Goal: Communication & Community: Answer question/provide support

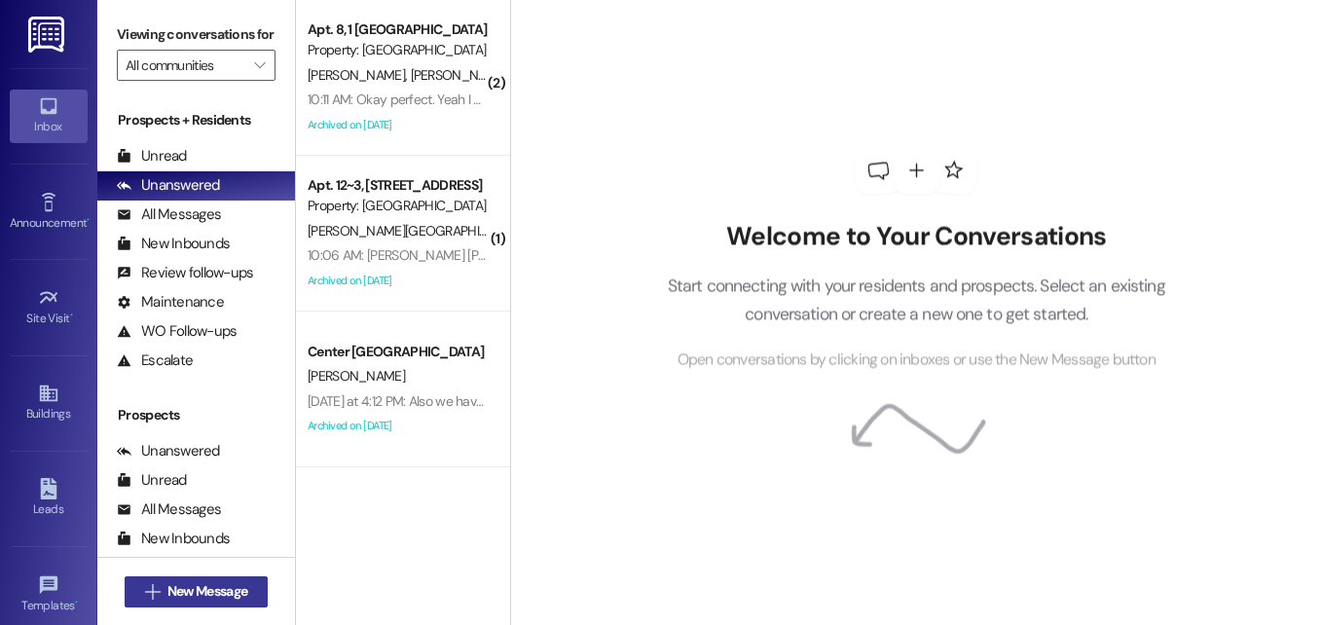
click at [210, 586] on span "New Message" at bounding box center [207, 591] width 80 height 20
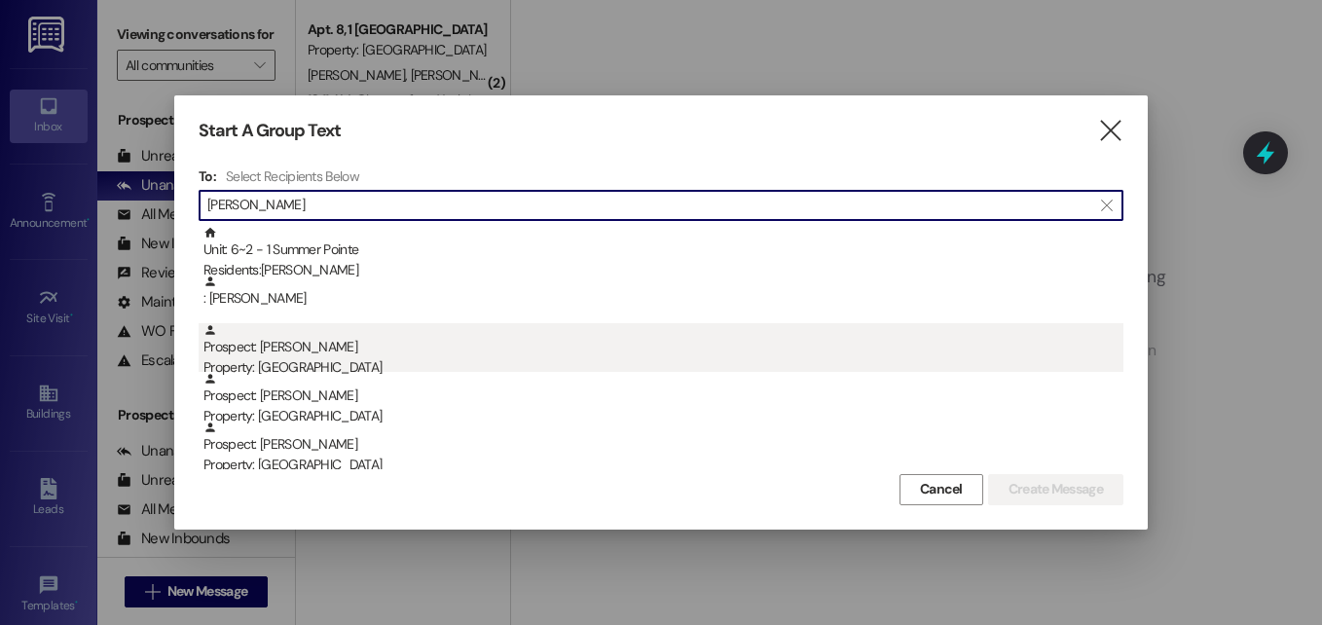
type input "[PERSON_NAME]"
click at [311, 356] on div "Prospect: [PERSON_NAME] Property: [GEOGRAPHIC_DATA]" at bounding box center [663, 350] width 920 height 55
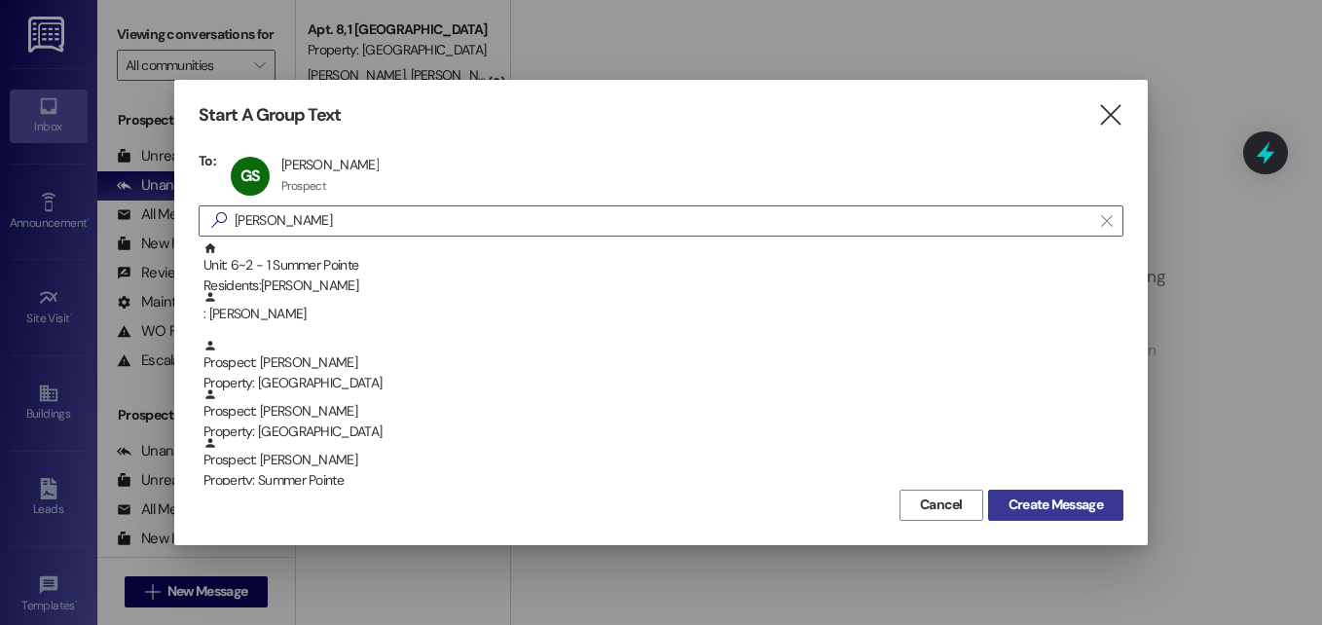
click at [1045, 497] on span "Create Message" at bounding box center [1055, 504] width 94 height 20
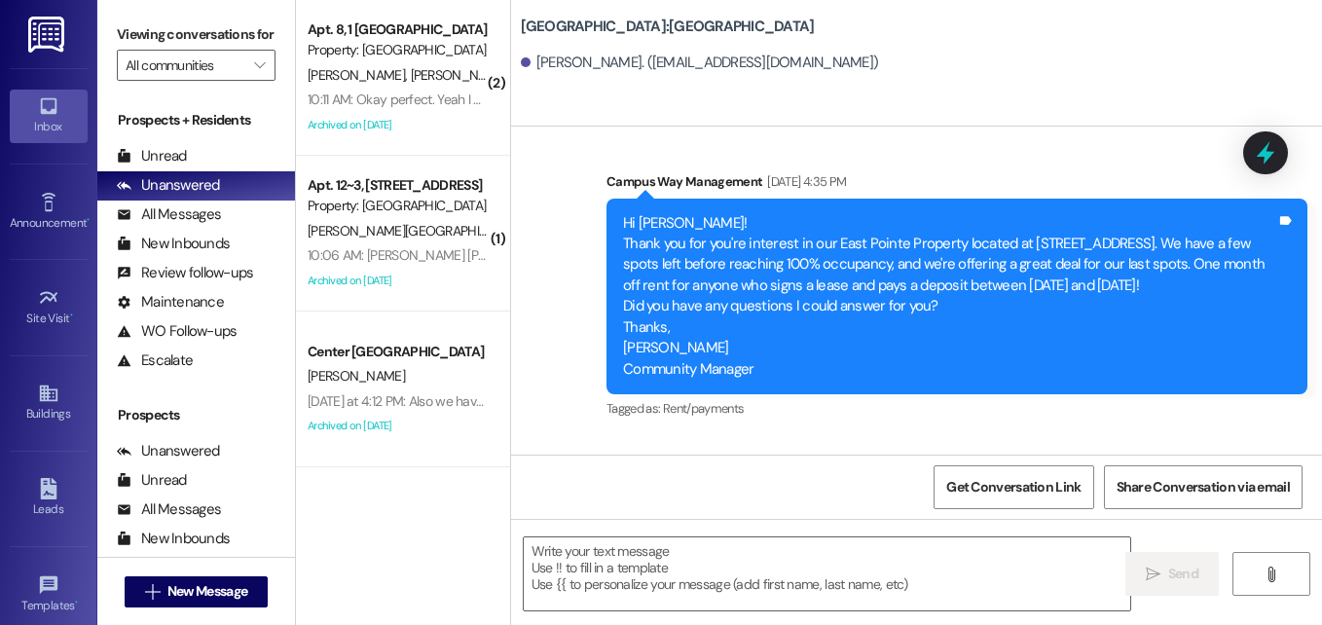
scroll to position [1855, 0]
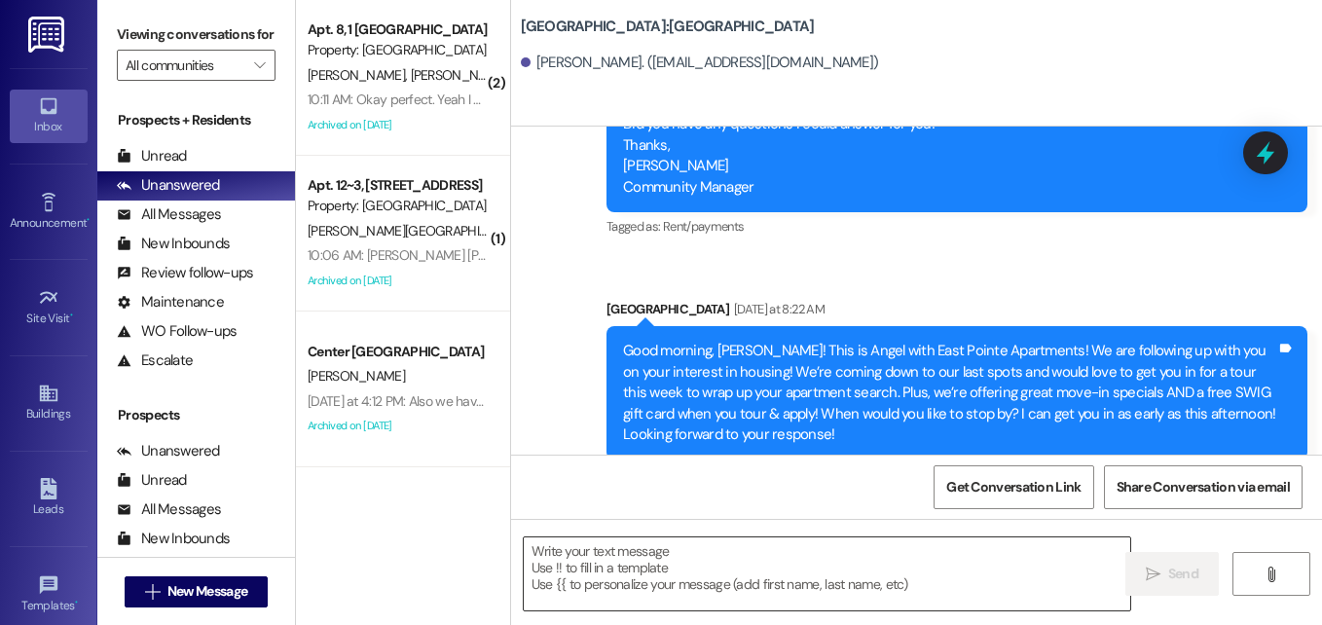
click at [685, 569] on textarea at bounding box center [827, 573] width 606 height 73
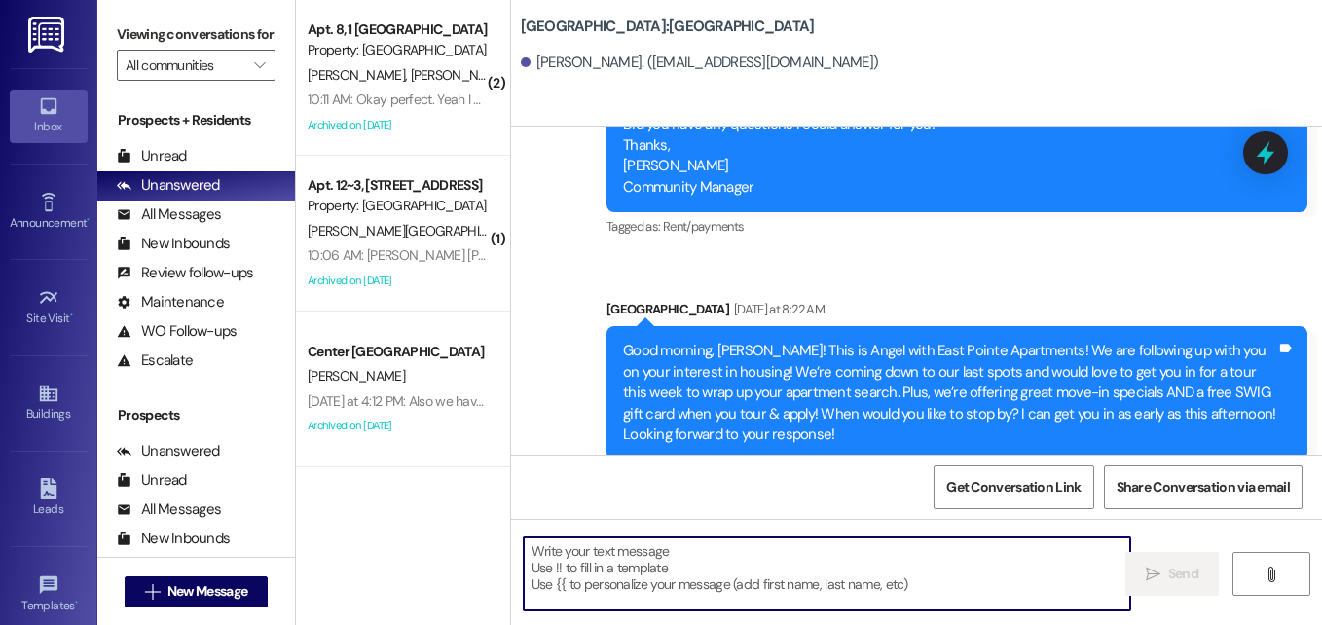
paste textarea "Good morning, [PERSON_NAME]! I just wanted to follow up with you and let you kn…"
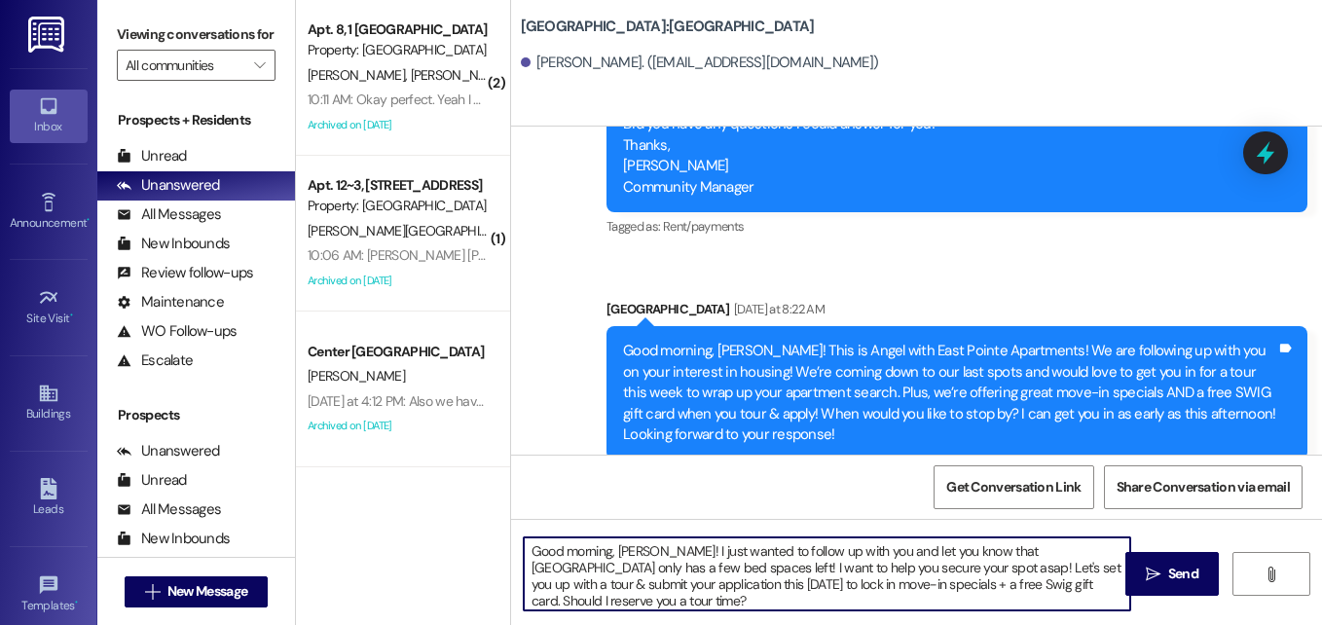
click at [608, 584] on textarea "Good morning, [PERSON_NAME]! I just wanted to follow up with you and let you kn…" at bounding box center [827, 573] width 606 height 73
click at [772, 598] on textarea "Good morning, [PERSON_NAME]! I just wanted to follow up with you and let you kn…" at bounding box center [827, 573] width 606 height 73
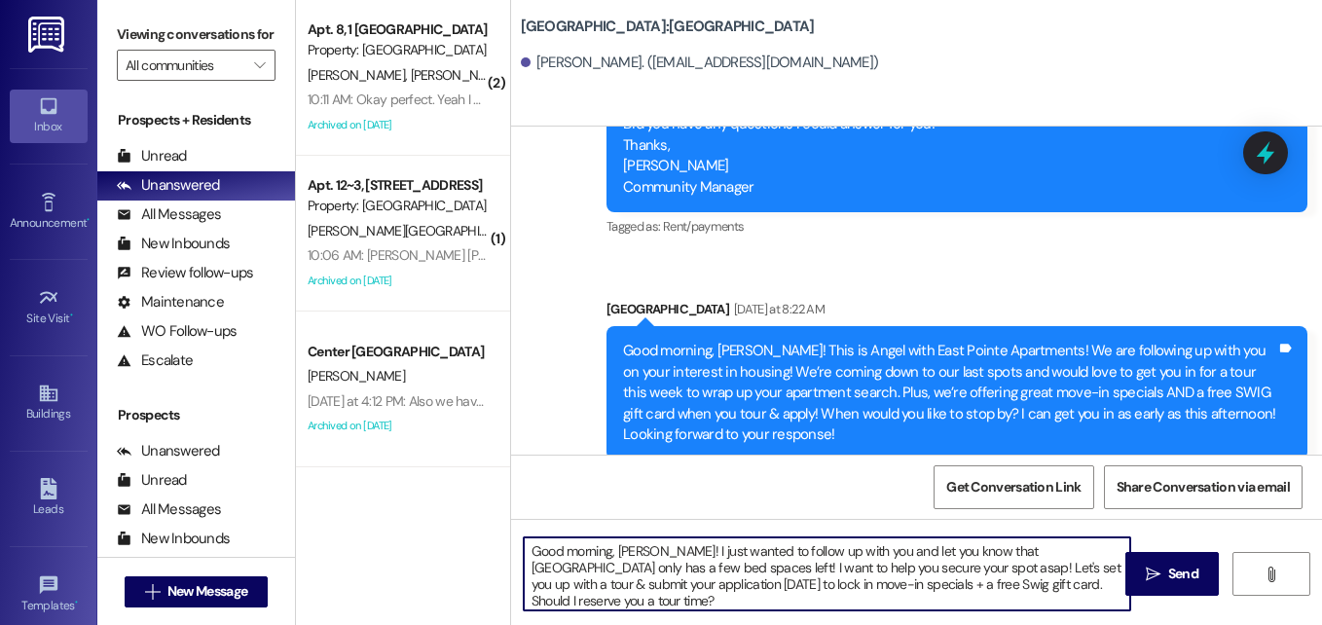
click at [623, 580] on textarea "Good morning, [PERSON_NAME]! I just wanted to follow up with you and let you kn…" at bounding box center [827, 573] width 606 height 73
click at [670, 586] on textarea "Good morning, [PERSON_NAME]! I just wanted to follow up with you and let you kn…" at bounding box center [827, 573] width 606 height 73
drag, startPoint x: 811, startPoint y: 584, endPoint x: 947, endPoint y: 606, distance: 138.1
click at [947, 606] on textarea "Good morning, [PERSON_NAME]! I just wanted to follow up with you and let you kn…" at bounding box center [827, 573] width 606 height 73
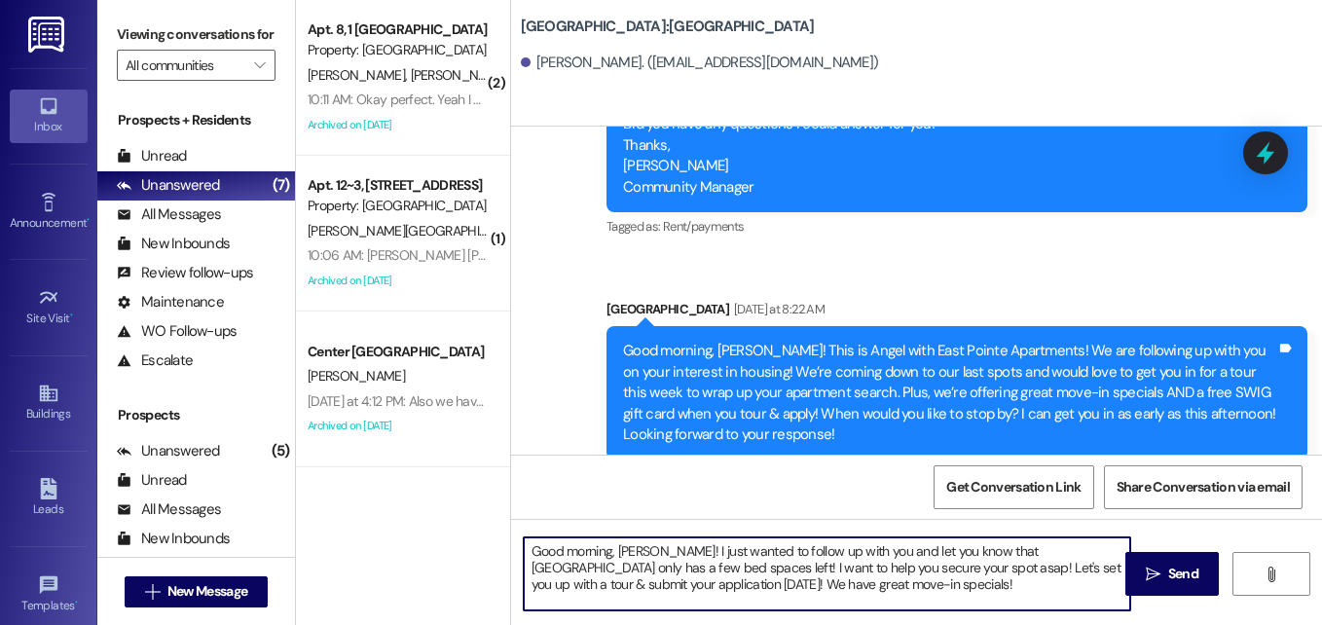
scroll to position [0, 0]
type textarea "Good morning, [PERSON_NAME]! I just wanted to follow up with you and let you kn…"
click at [656, 594] on textarea "Good morning, [PERSON_NAME]! I just wanted to follow up with you and let you kn…" at bounding box center [827, 573] width 606 height 73
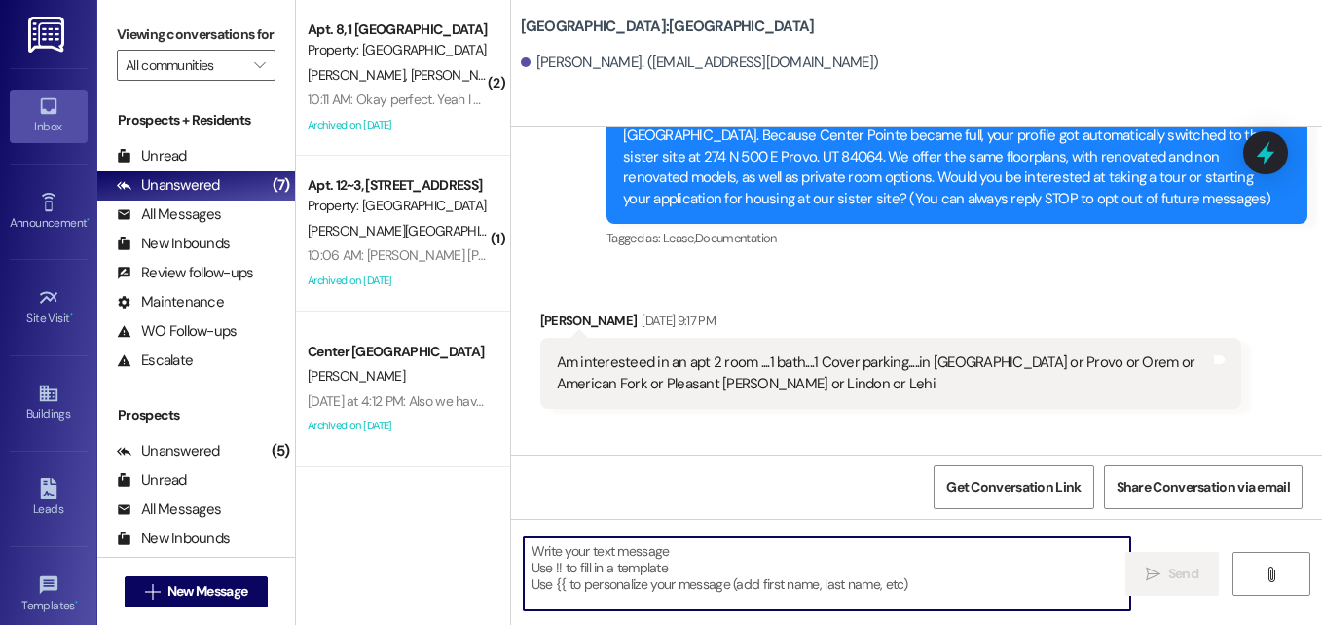
scroll to position [91, 0]
